Goal: Check status: Check status

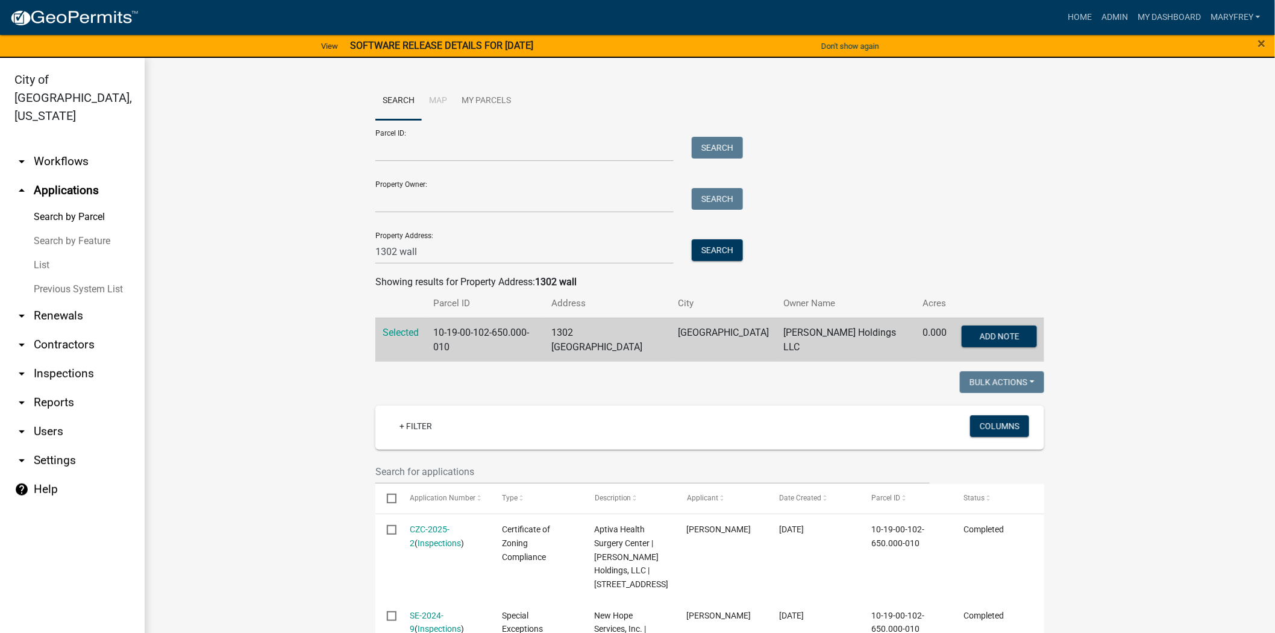
click at [44, 147] on link "arrow_drop_down Workflows" at bounding box center [72, 161] width 145 height 29
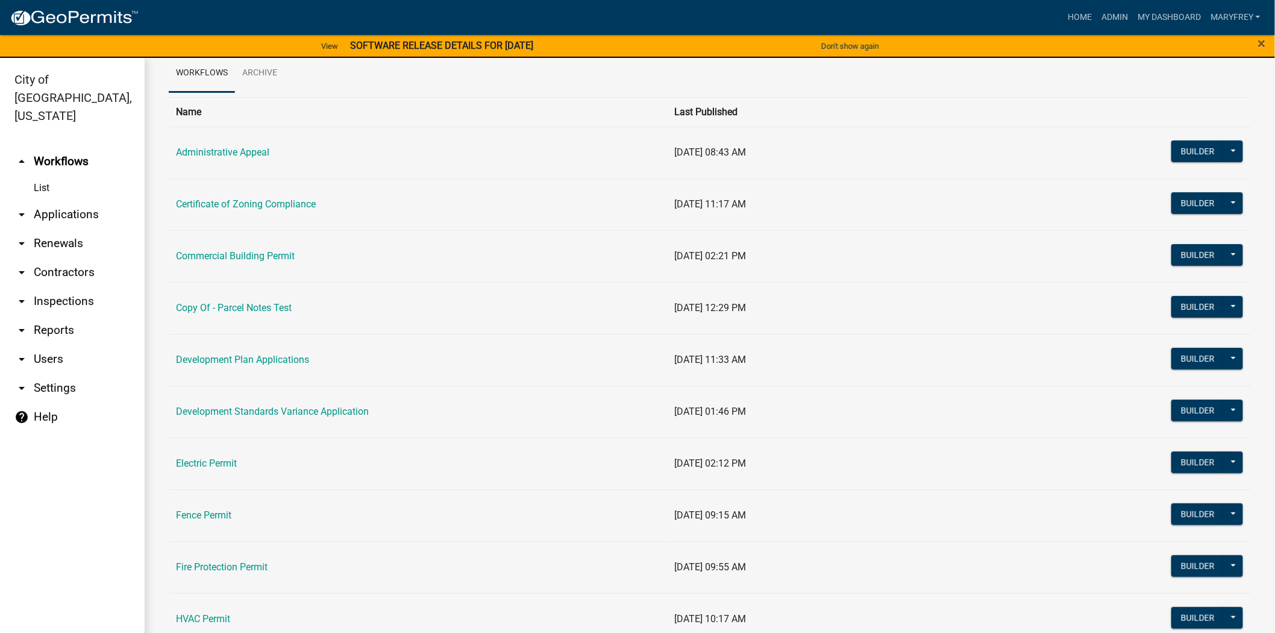
scroll to position [55, 0]
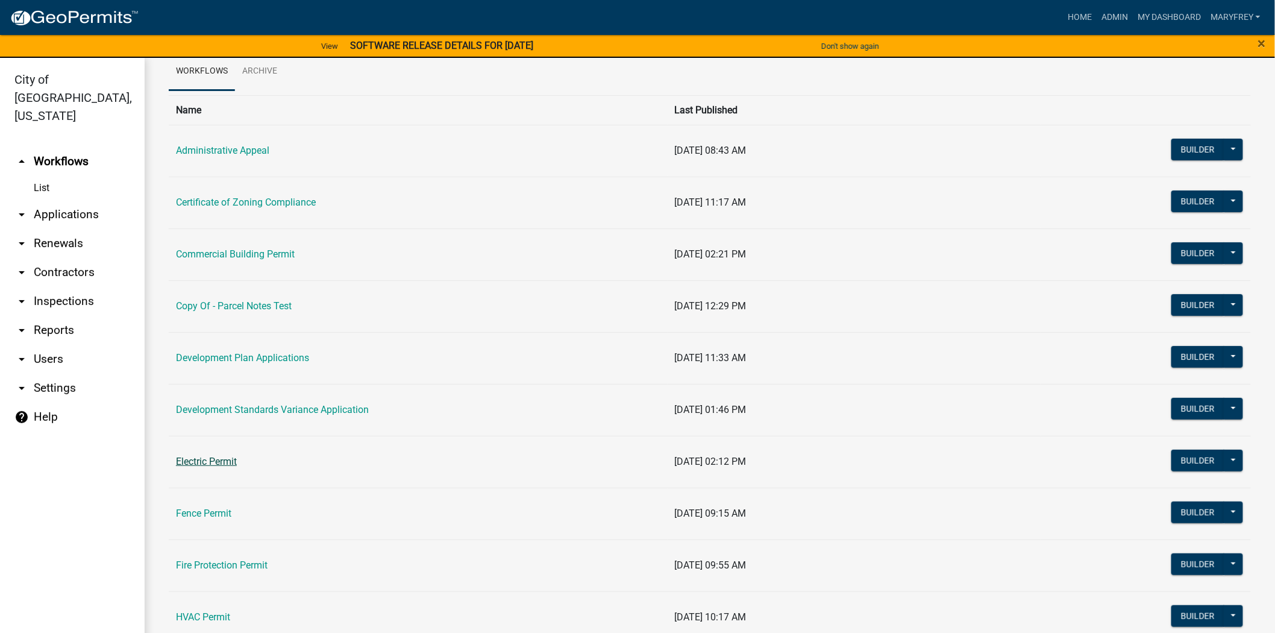
click at [216, 461] on link "Electric Permit" at bounding box center [206, 461] width 61 height 11
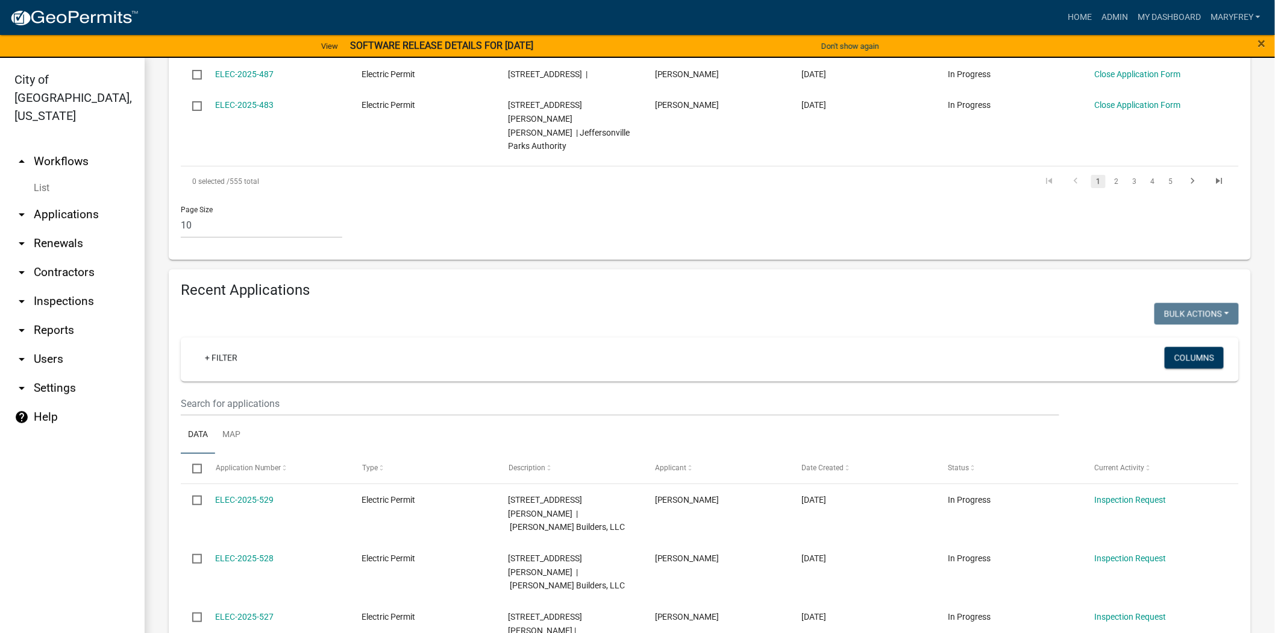
scroll to position [972, 0]
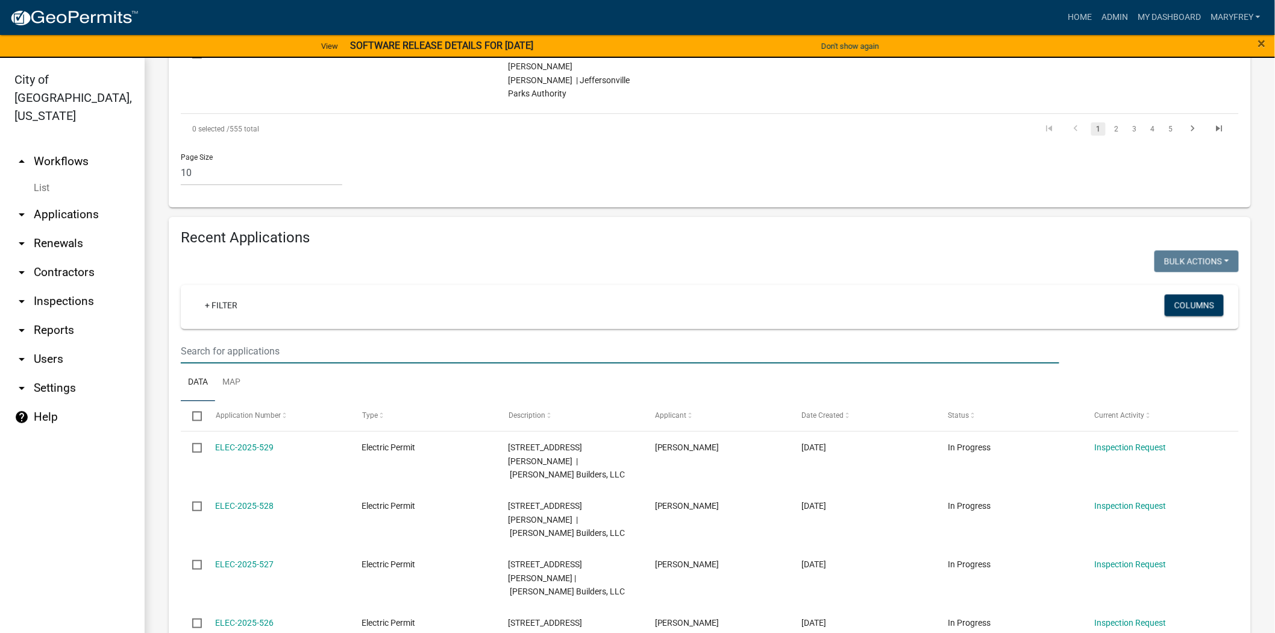
click at [225, 339] on input "text" at bounding box center [620, 351] width 879 height 25
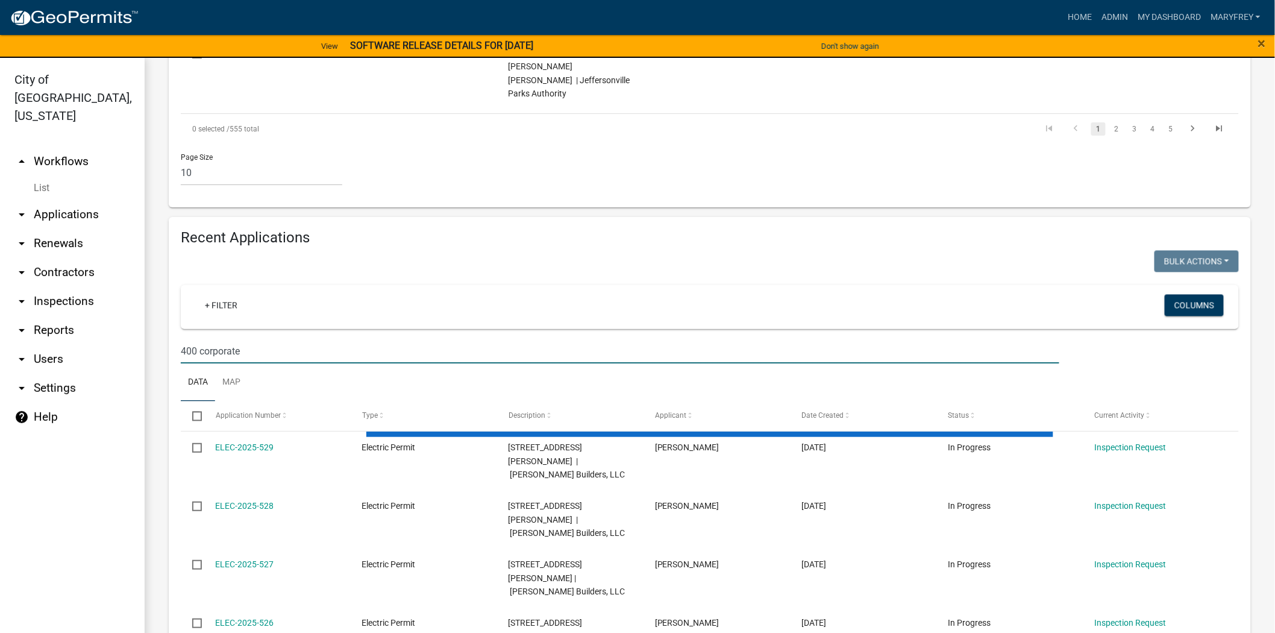
scroll to position [834, 0]
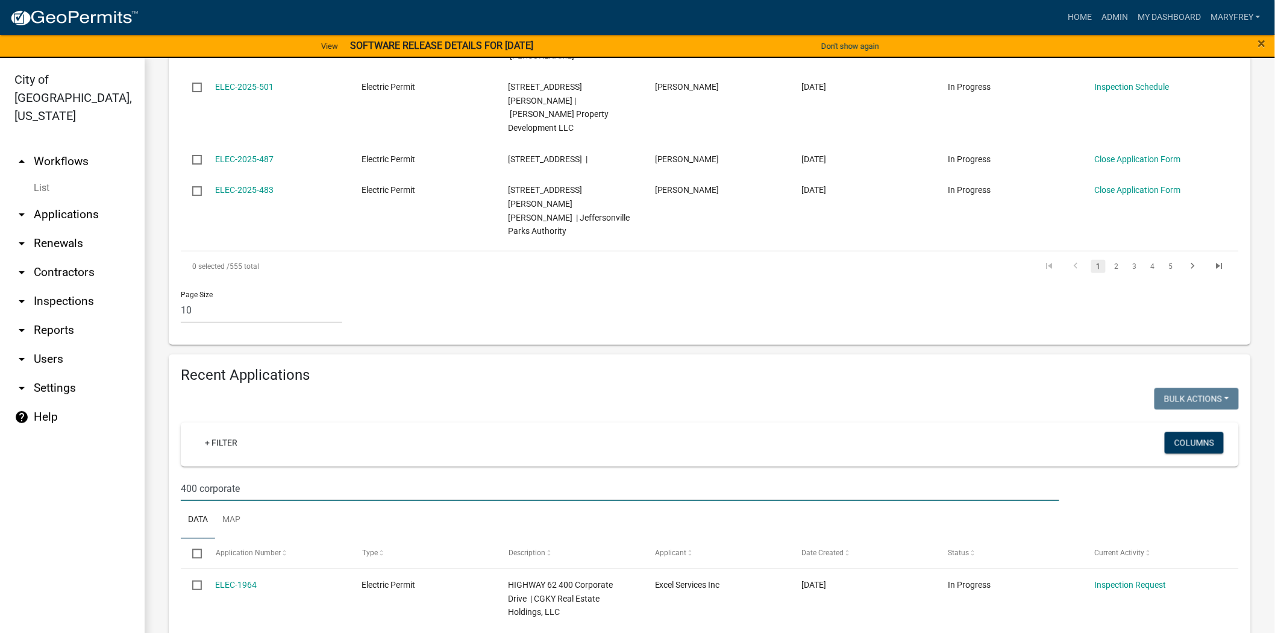
drag, startPoint x: 248, startPoint y: 383, endPoint x: 118, endPoint y: 392, distance: 130.5
click at [118, 392] on div "City of [GEOGRAPHIC_DATA], [US_STATE] arrow_drop_up Workflows List arrow_drop_d…" at bounding box center [637, 352] width 1275 height 589
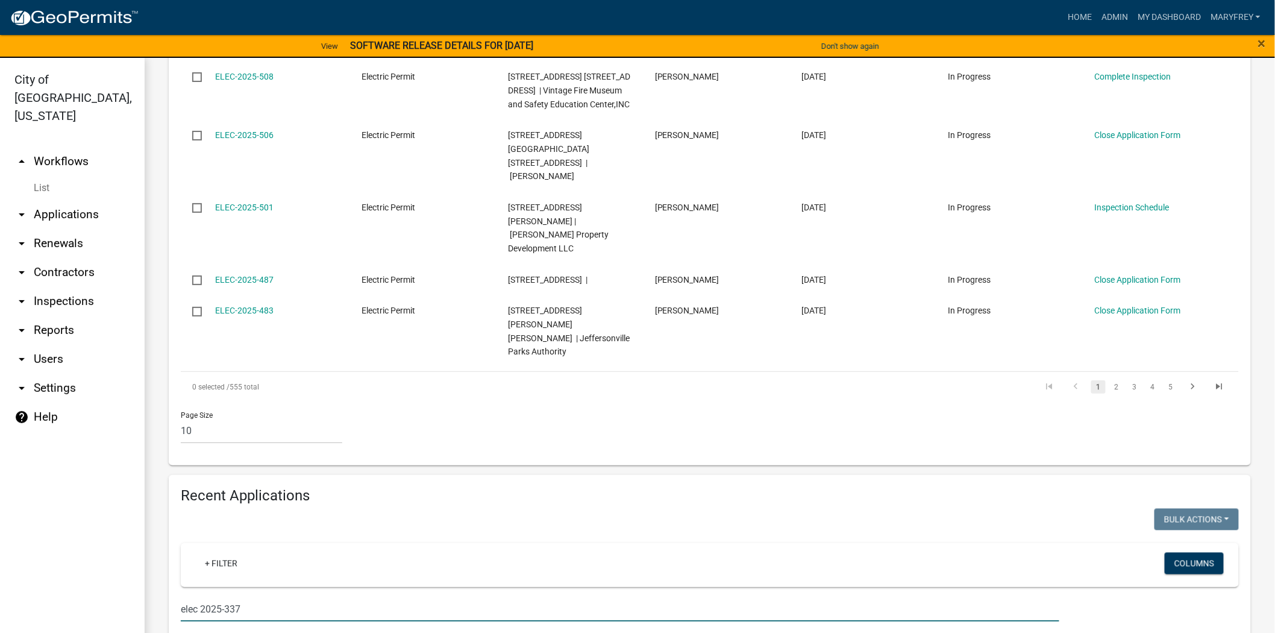
scroll to position [744, 0]
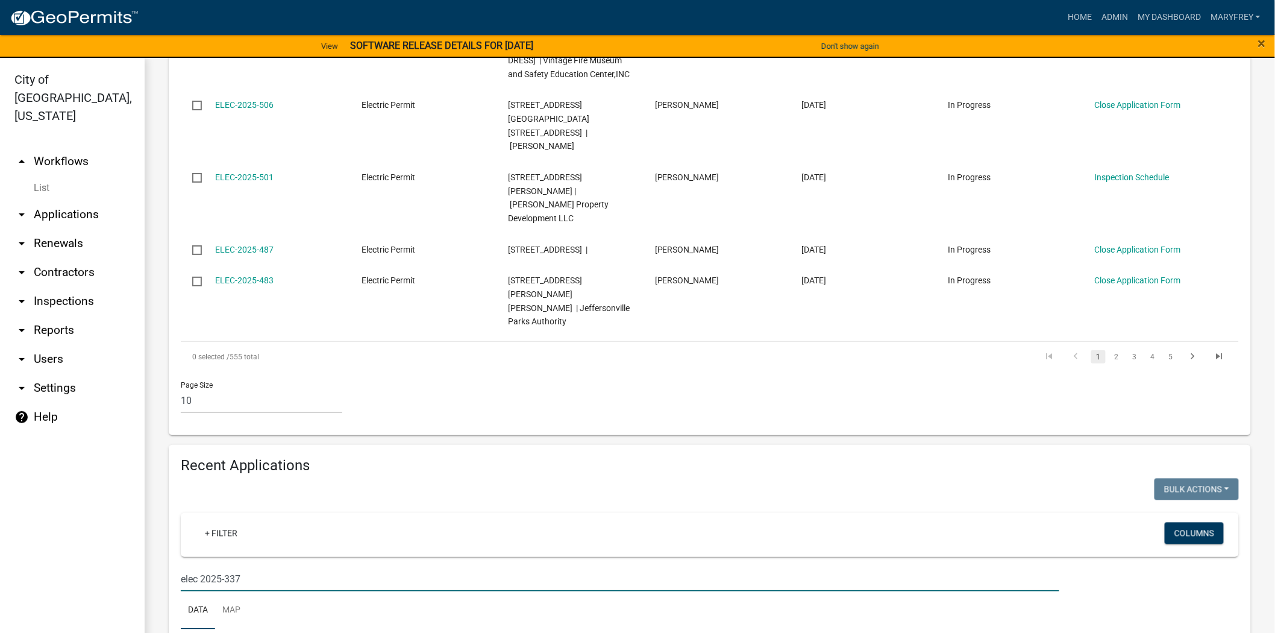
type input "elec 2025-337"
click at [21, 147] on link "arrow_drop_up Workflows" at bounding box center [72, 161] width 145 height 29
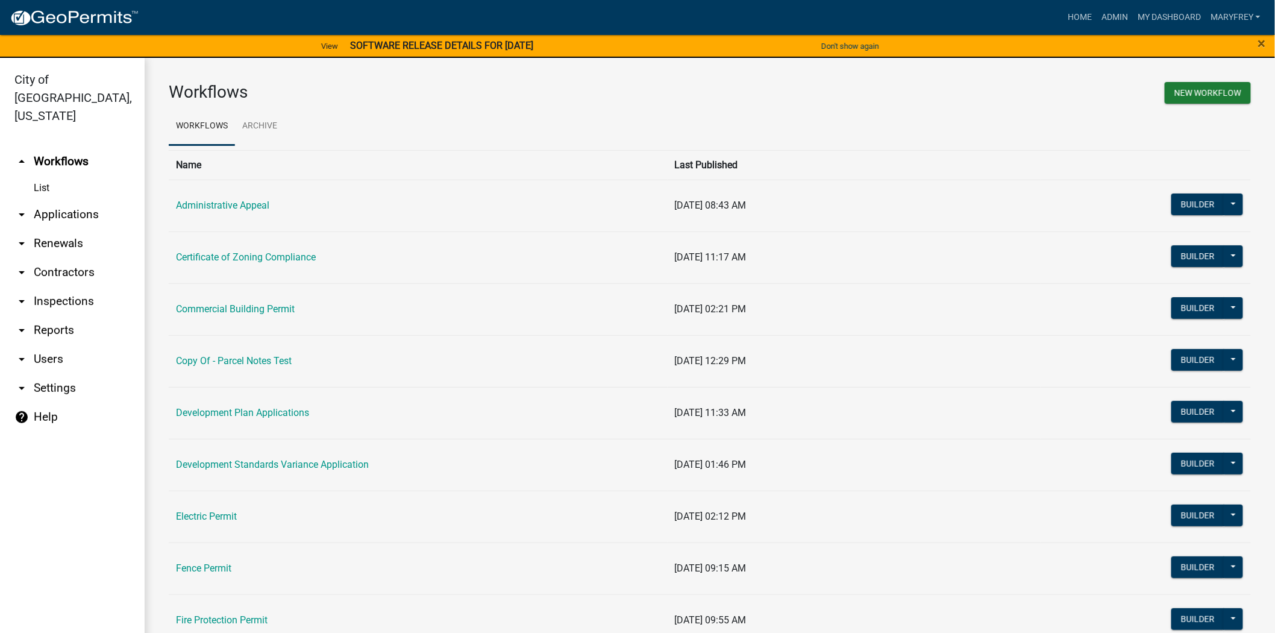
click at [216, 521] on link "Electric Permit" at bounding box center [206, 515] width 61 height 11
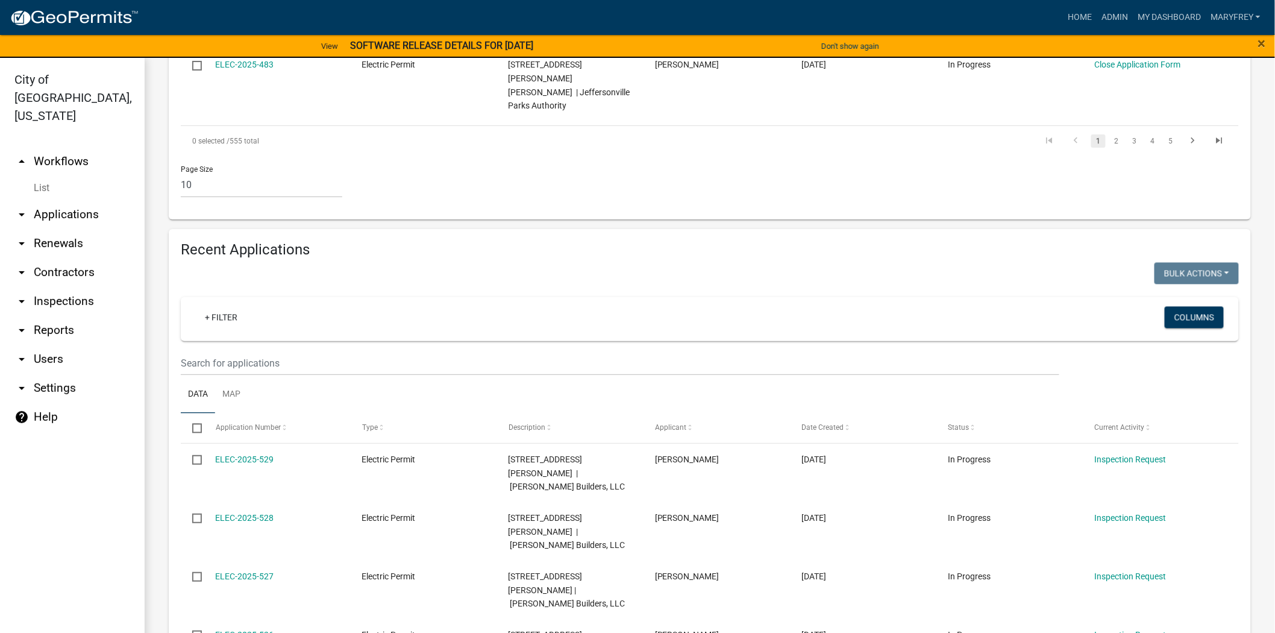
scroll to position [961, 0]
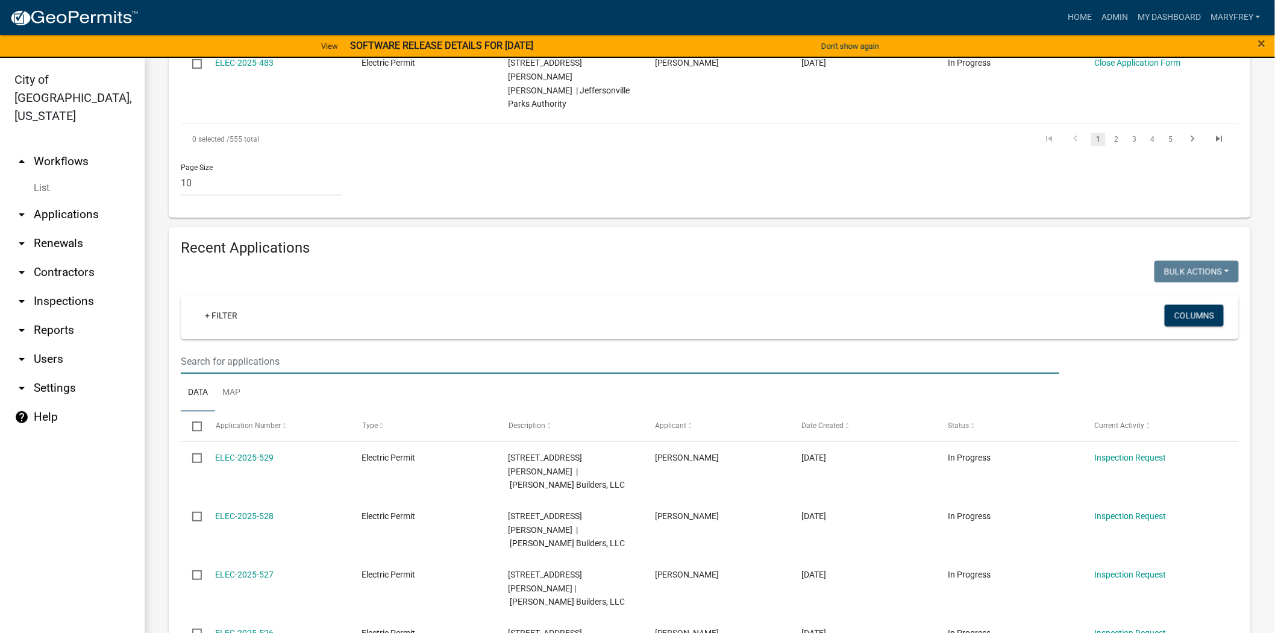
click at [193, 349] on input "text" at bounding box center [620, 361] width 879 height 25
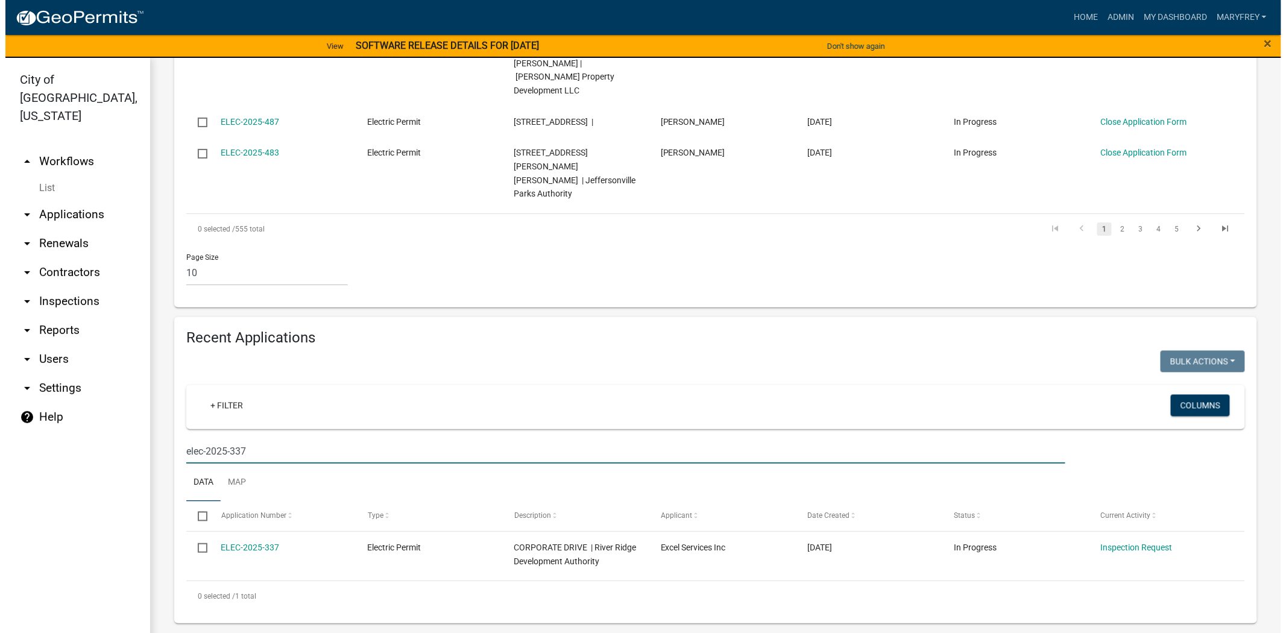
scroll to position [762, 0]
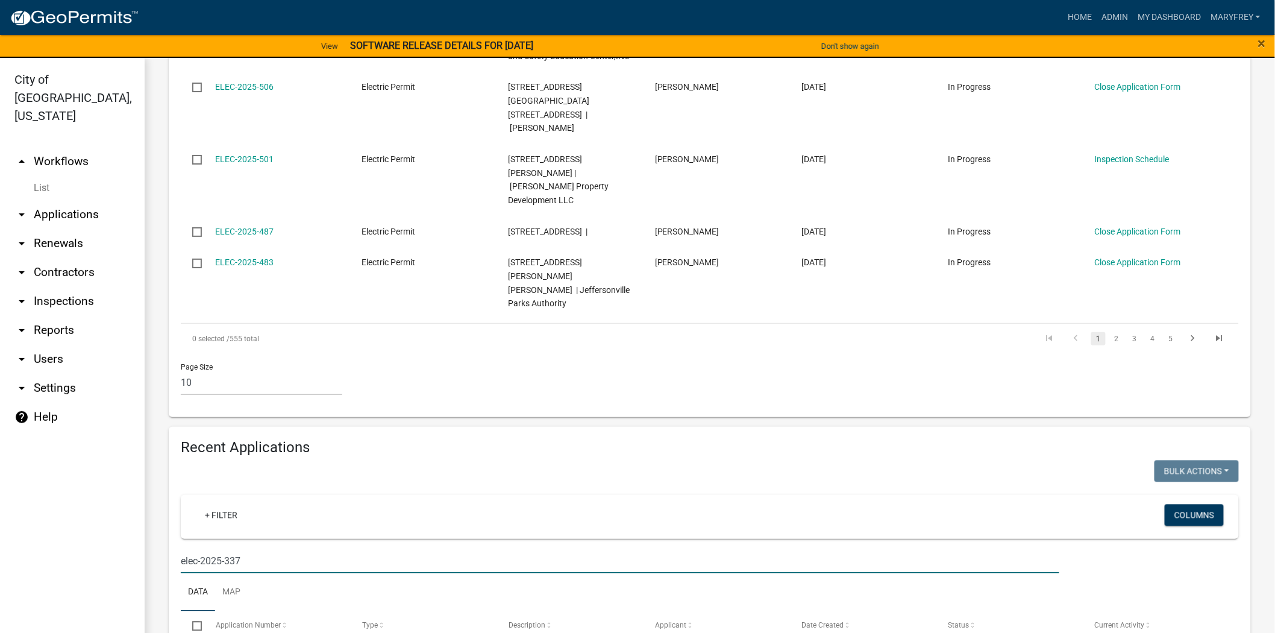
type input "elec-2025-337"
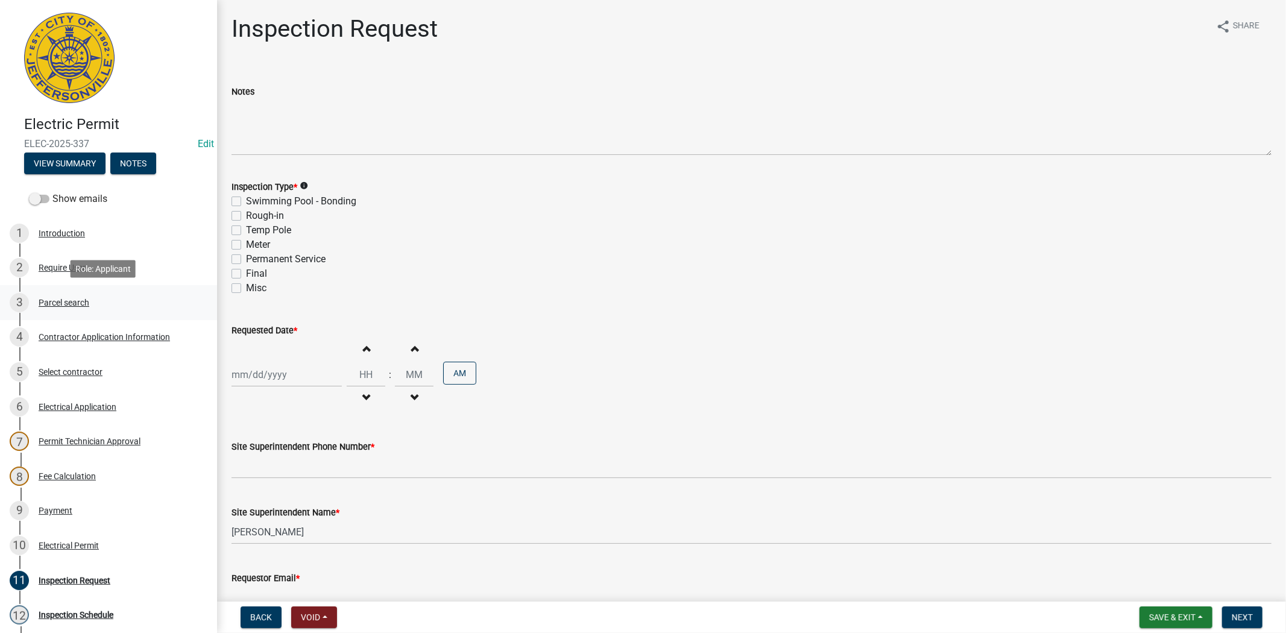
click at [67, 300] on div "Parcel search" at bounding box center [64, 302] width 51 height 8
